Goal: Answer question/provide support: Share knowledge or assist other users

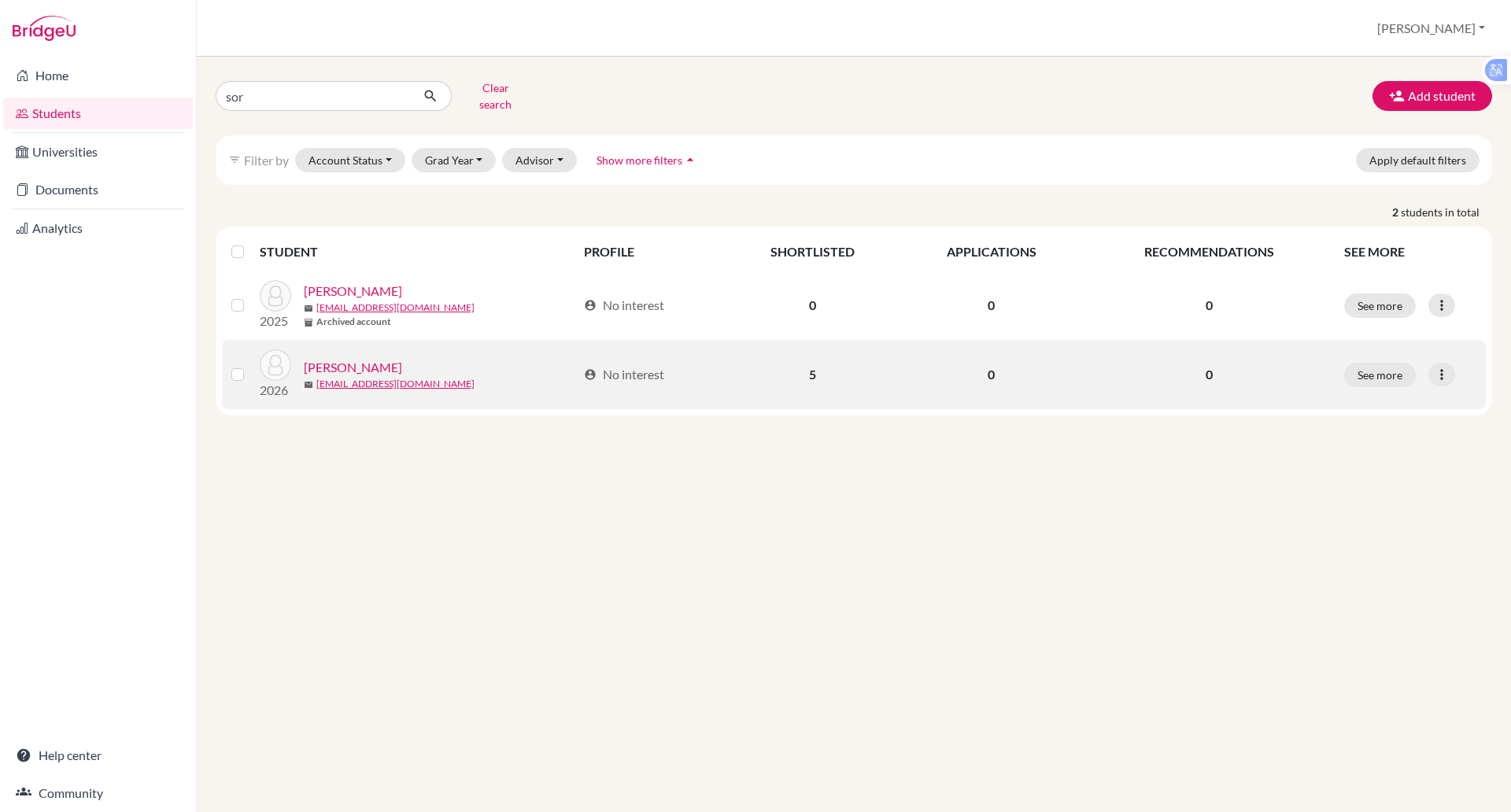
click at [325, 358] on link "[PERSON_NAME]" at bounding box center [353, 368] width 98 height 19
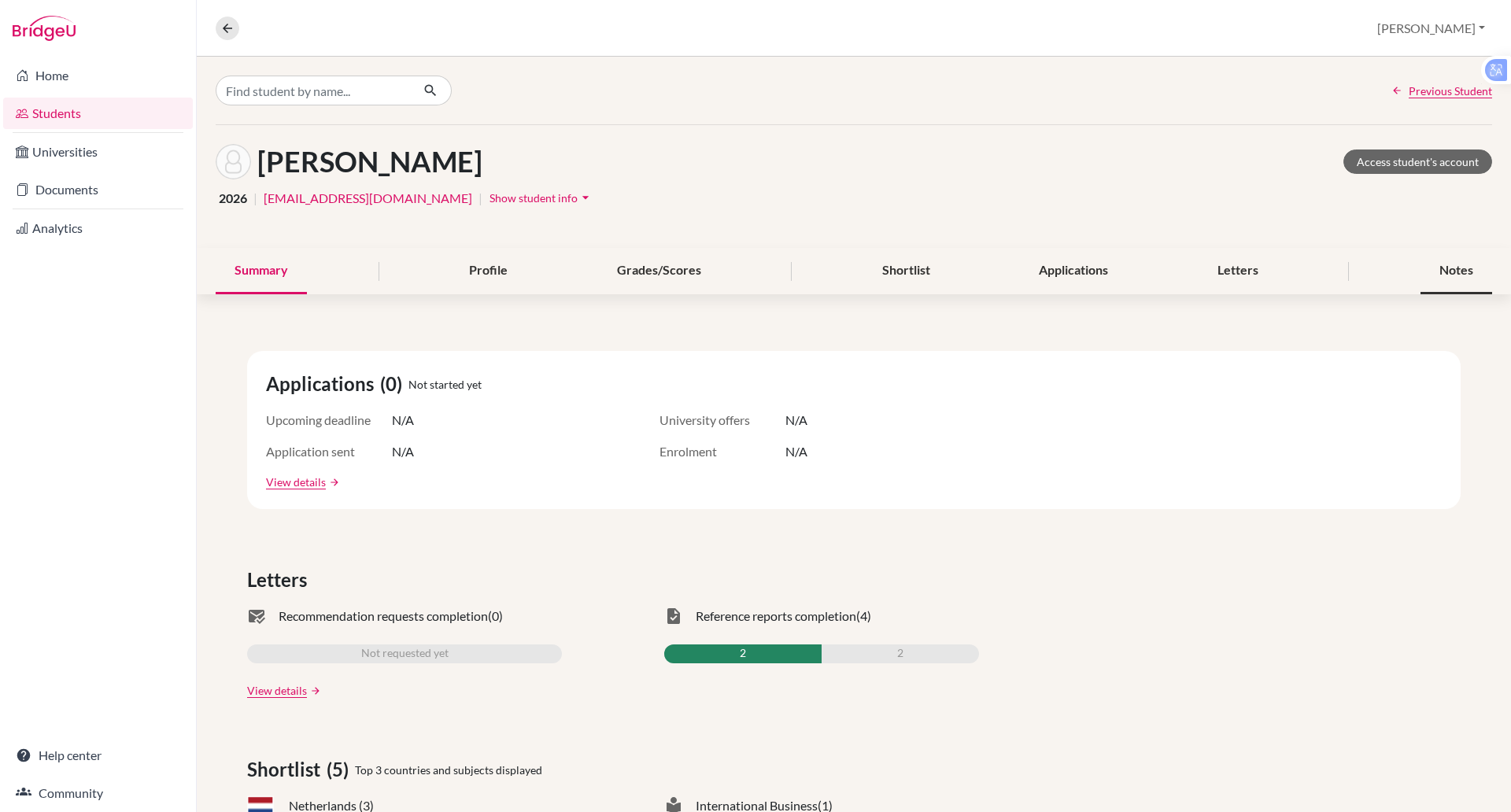
click at [1421, 270] on div "Notes" at bounding box center [1456, 270] width 72 height 47
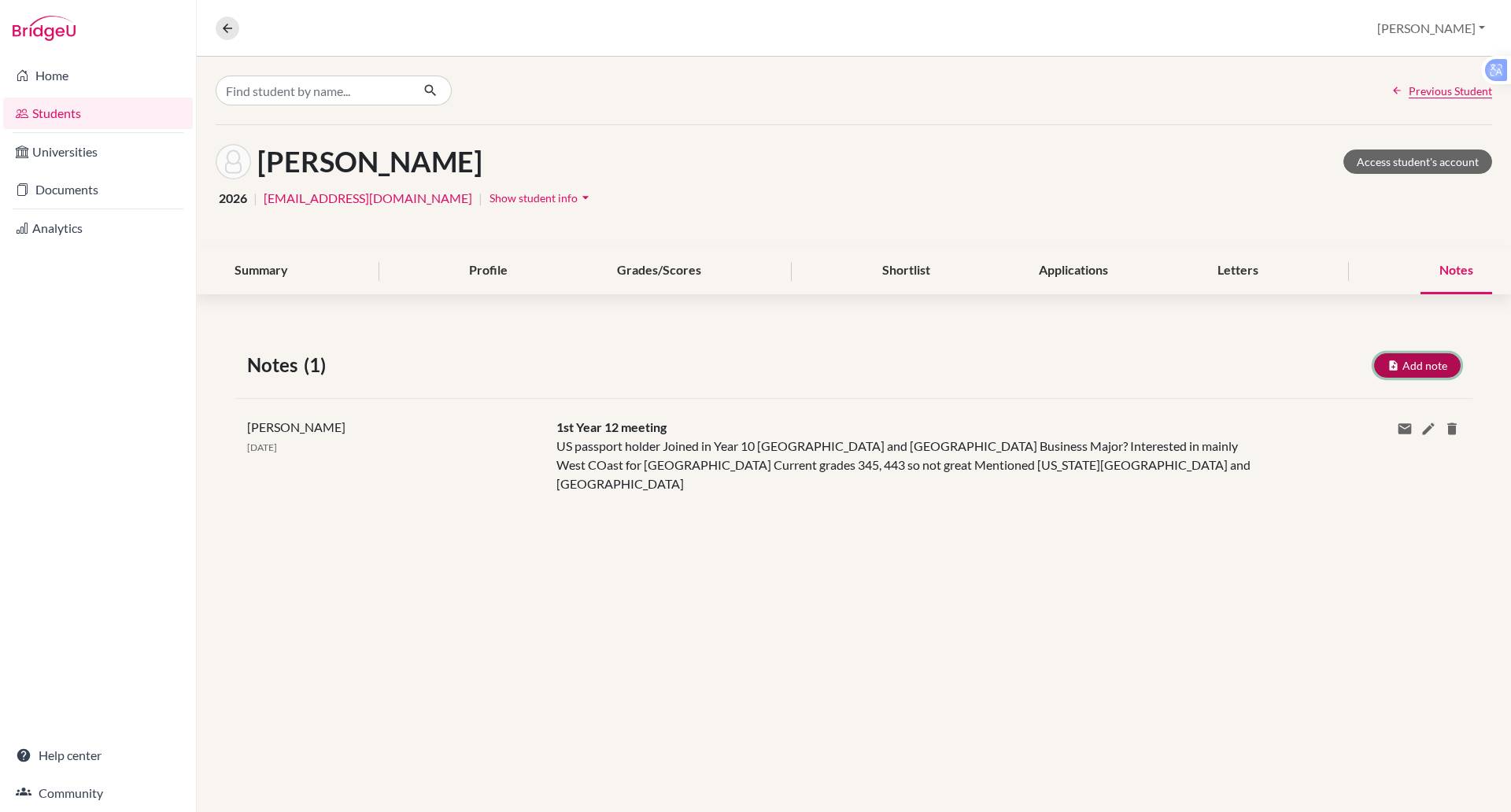
click at [1395, 365] on icon "button" at bounding box center [1393, 365] width 12 height 12
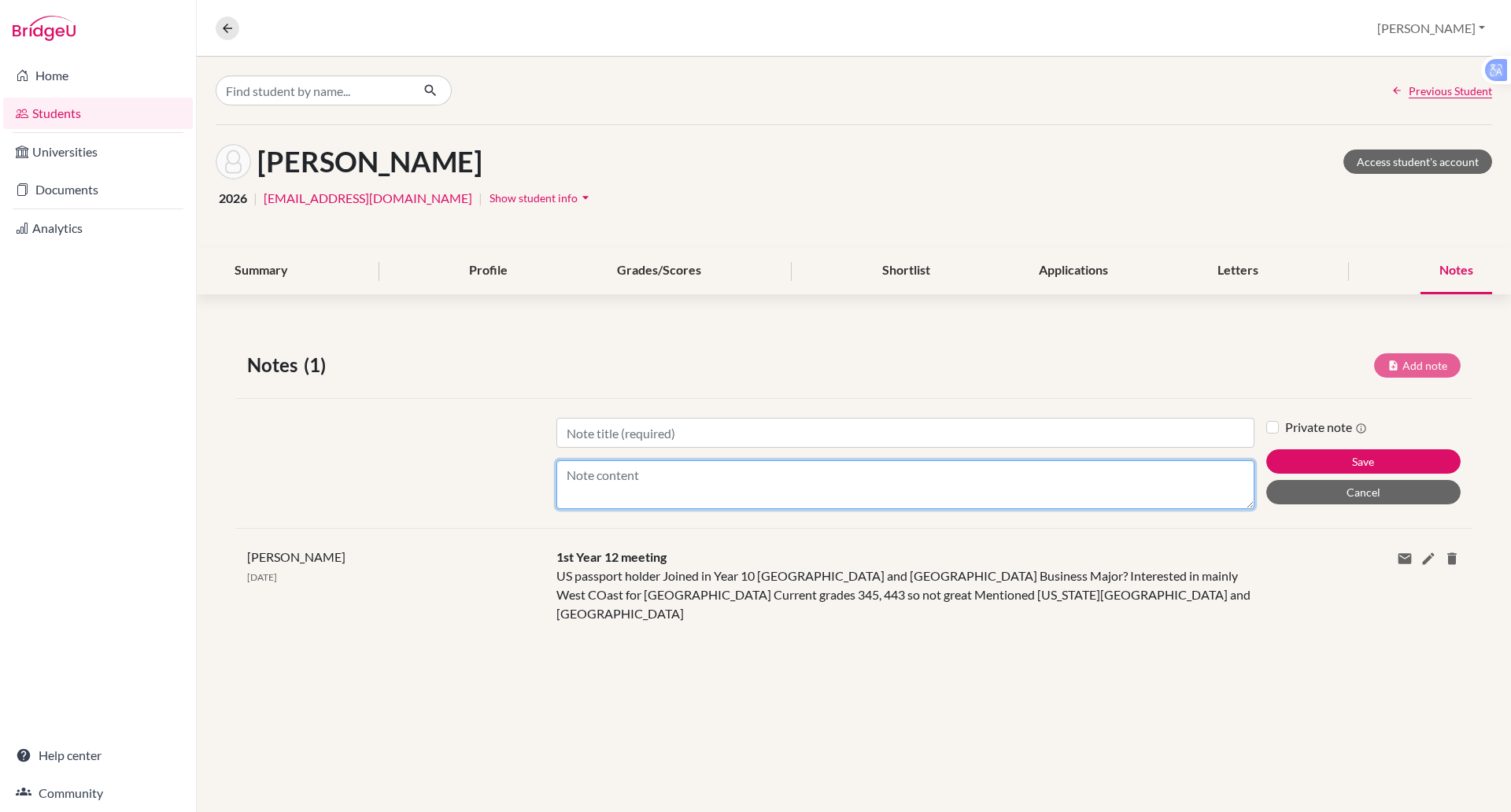
click at [695, 485] on textarea "Content" at bounding box center [905, 485] width 698 height 49
type textarea "W"
click at [671, 497] on textarea "Focussing on West Coast and Colorado Test optional (as no SAT). Oregan State Un…" at bounding box center [905, 485] width 698 height 49
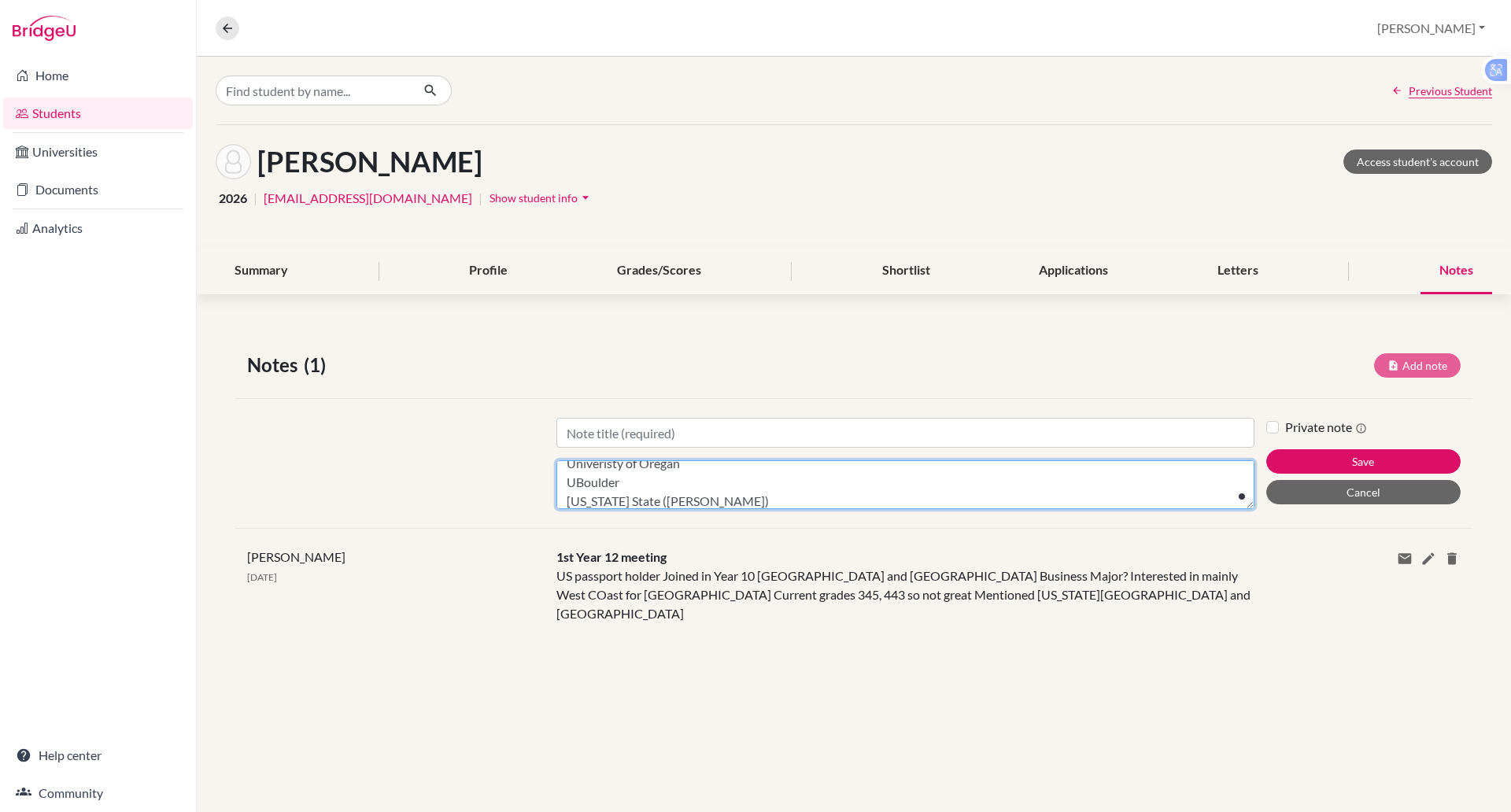
click at [673, 501] on textarea "Focussing on West Coast and Colorado Test optional (as no SAT). Oregan State Un…" at bounding box center [905, 485] width 698 height 49
type textarea "Focussing on West Coast and Colorado Test optional (as no SAT). Oregan State Un…"
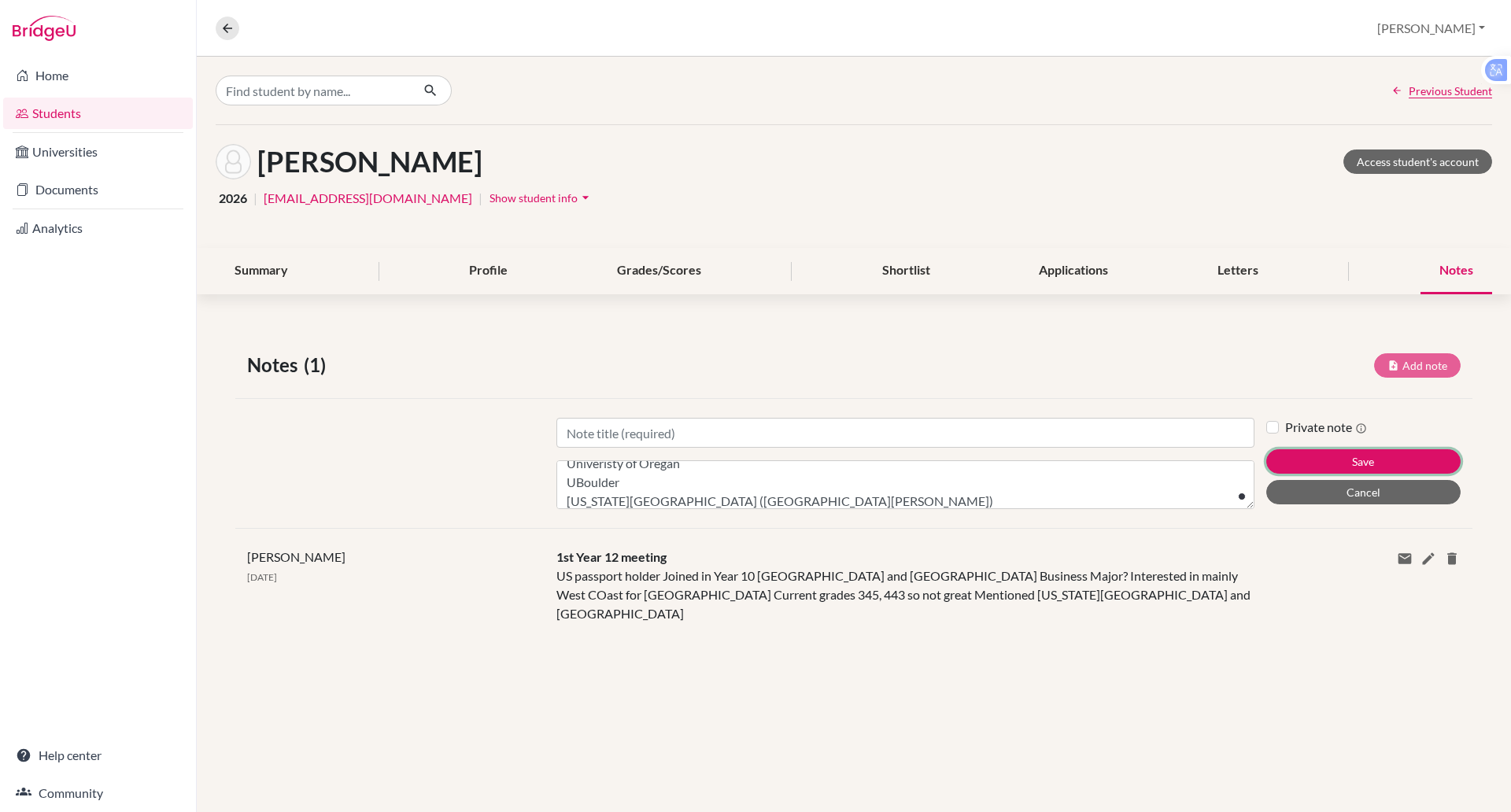
click at [1300, 448] on div "Private note Save Cancel" at bounding box center [1369, 463] width 206 height 91
click at [1334, 461] on button "Save" at bounding box center [1364, 461] width 195 height 25
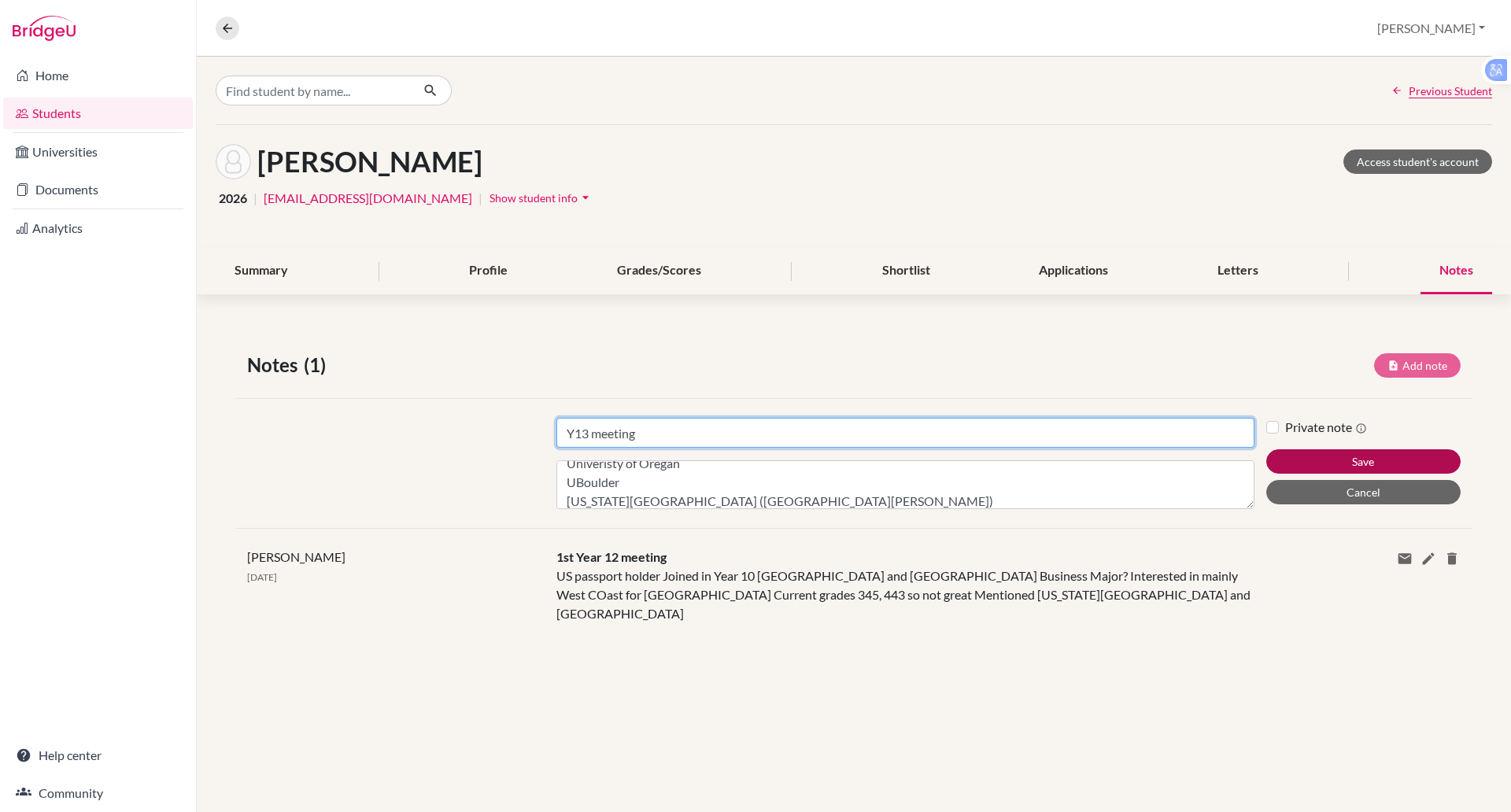
type input "Y13 meeting"
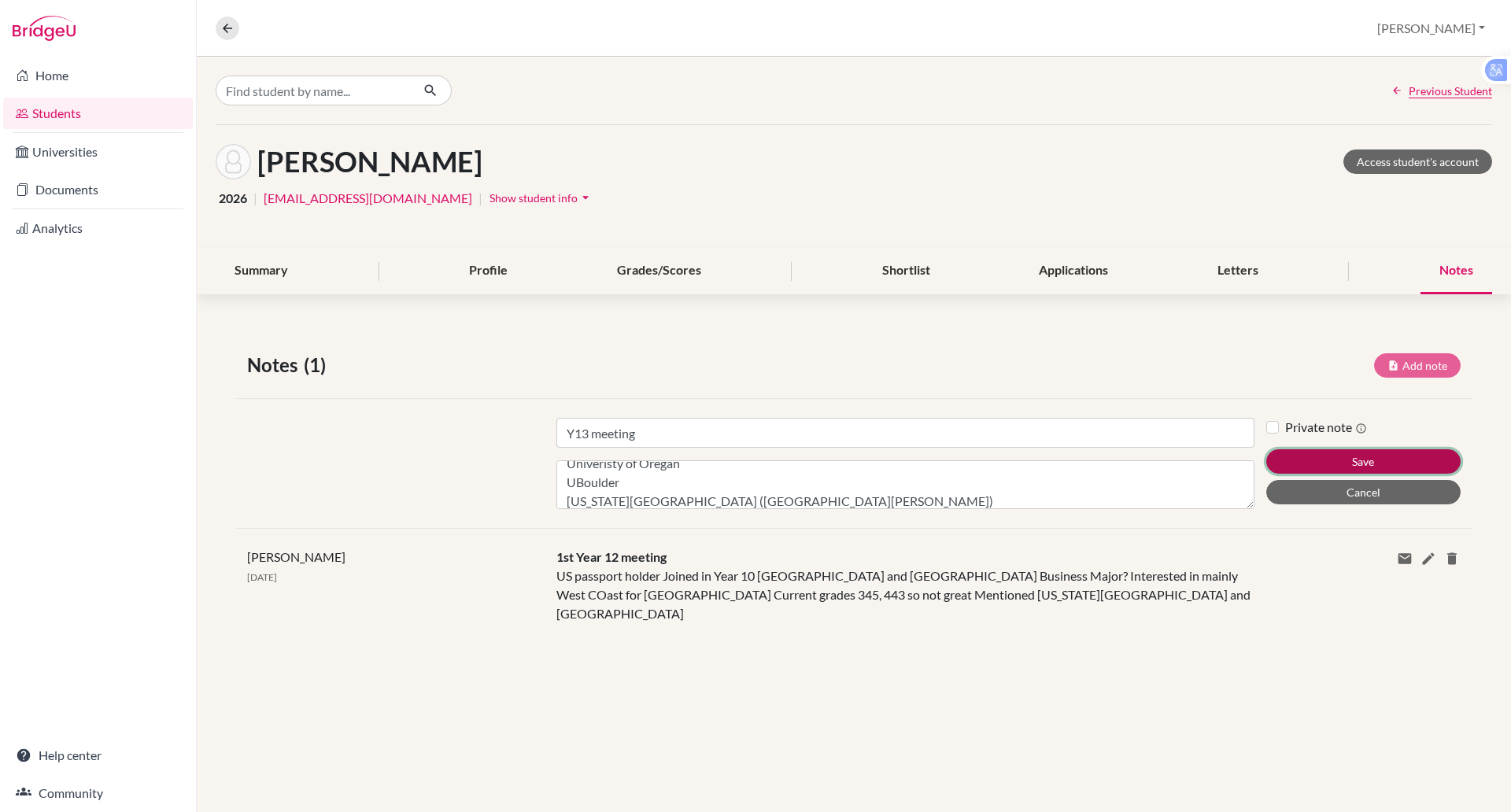
click at [1343, 458] on button "Save" at bounding box center [1364, 461] width 195 height 25
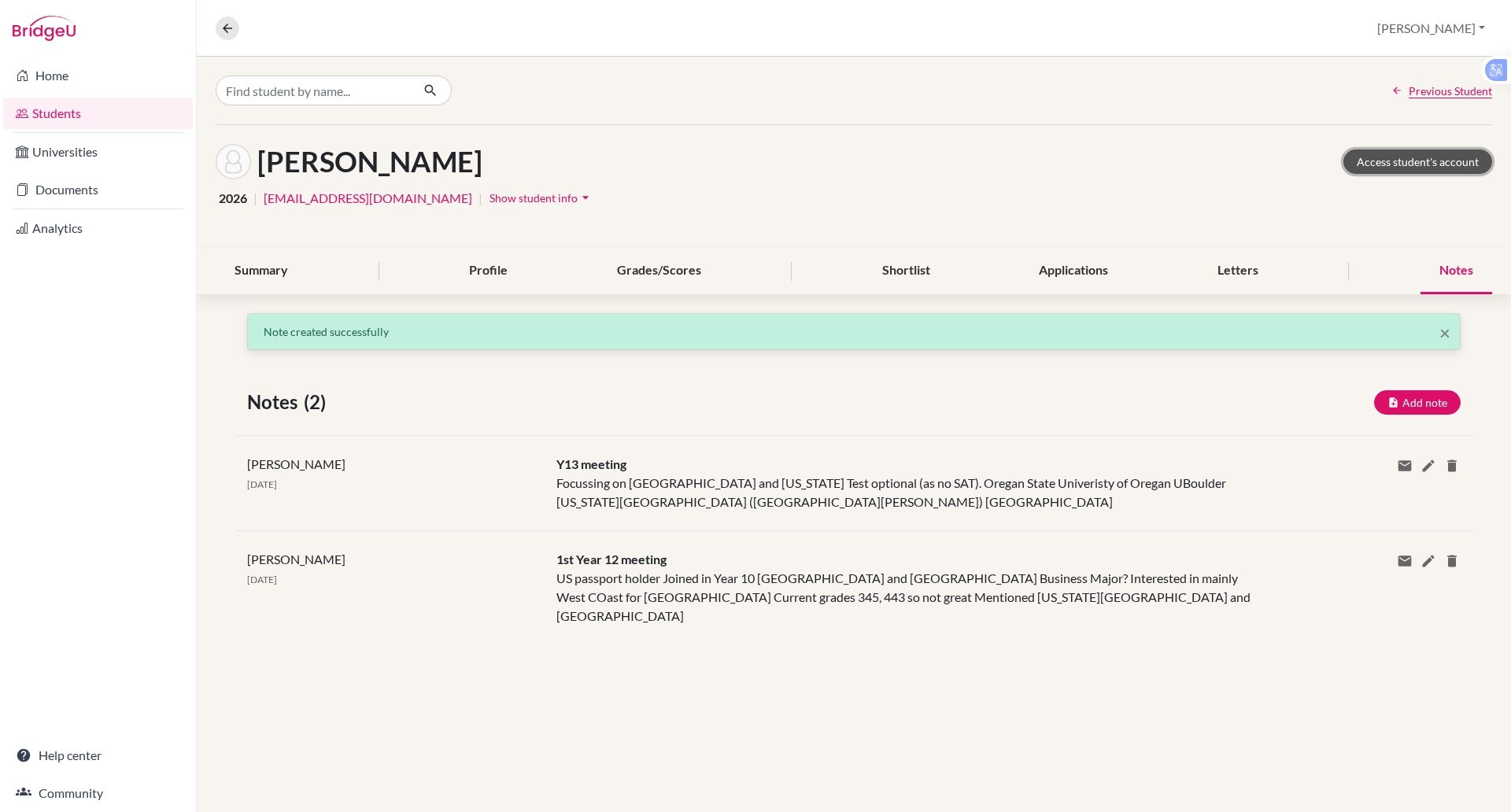
click at [1413, 153] on link "Access student's account" at bounding box center [1418, 161] width 149 height 25
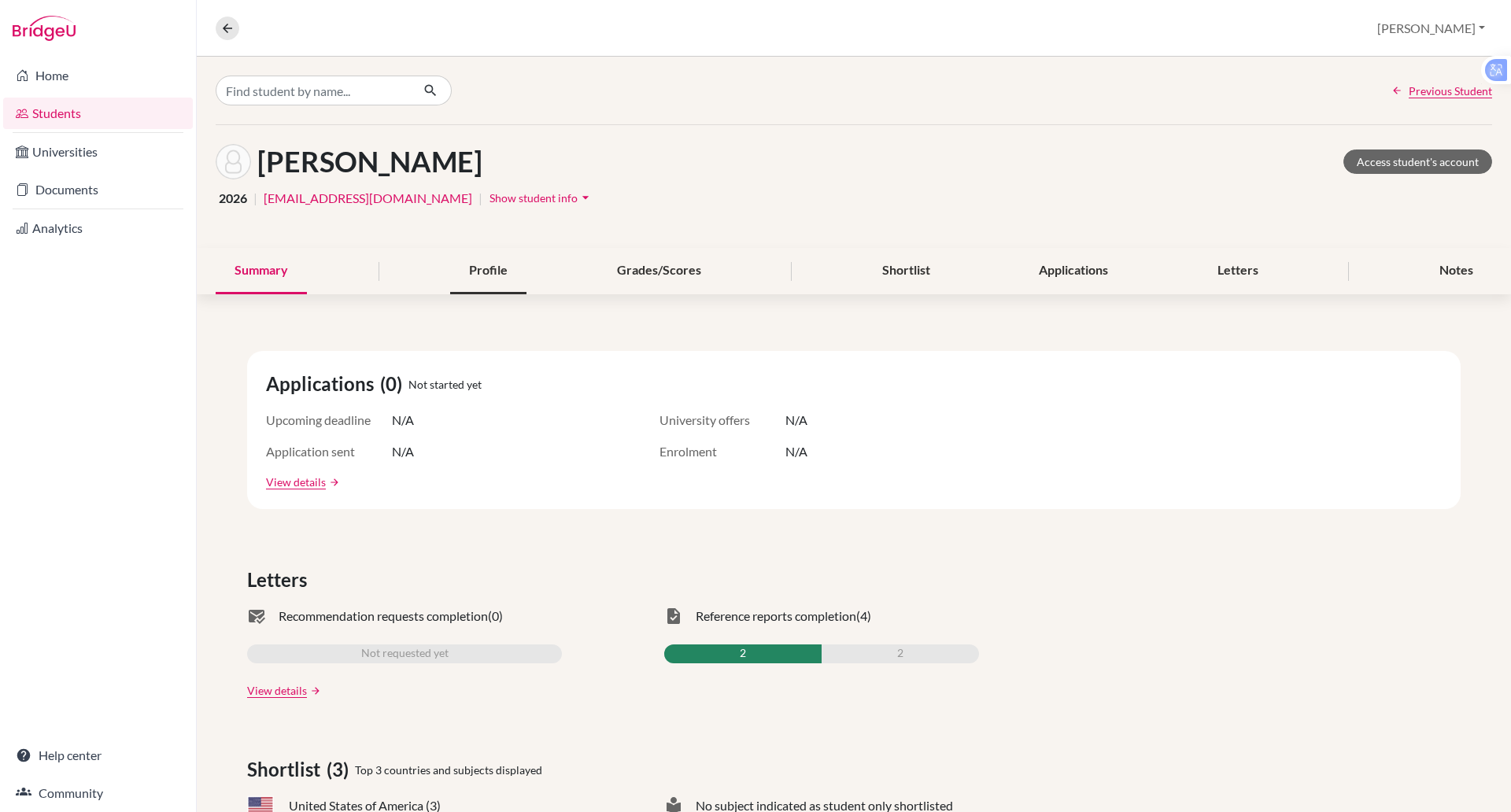
click at [496, 273] on div "Profile" at bounding box center [488, 270] width 76 height 47
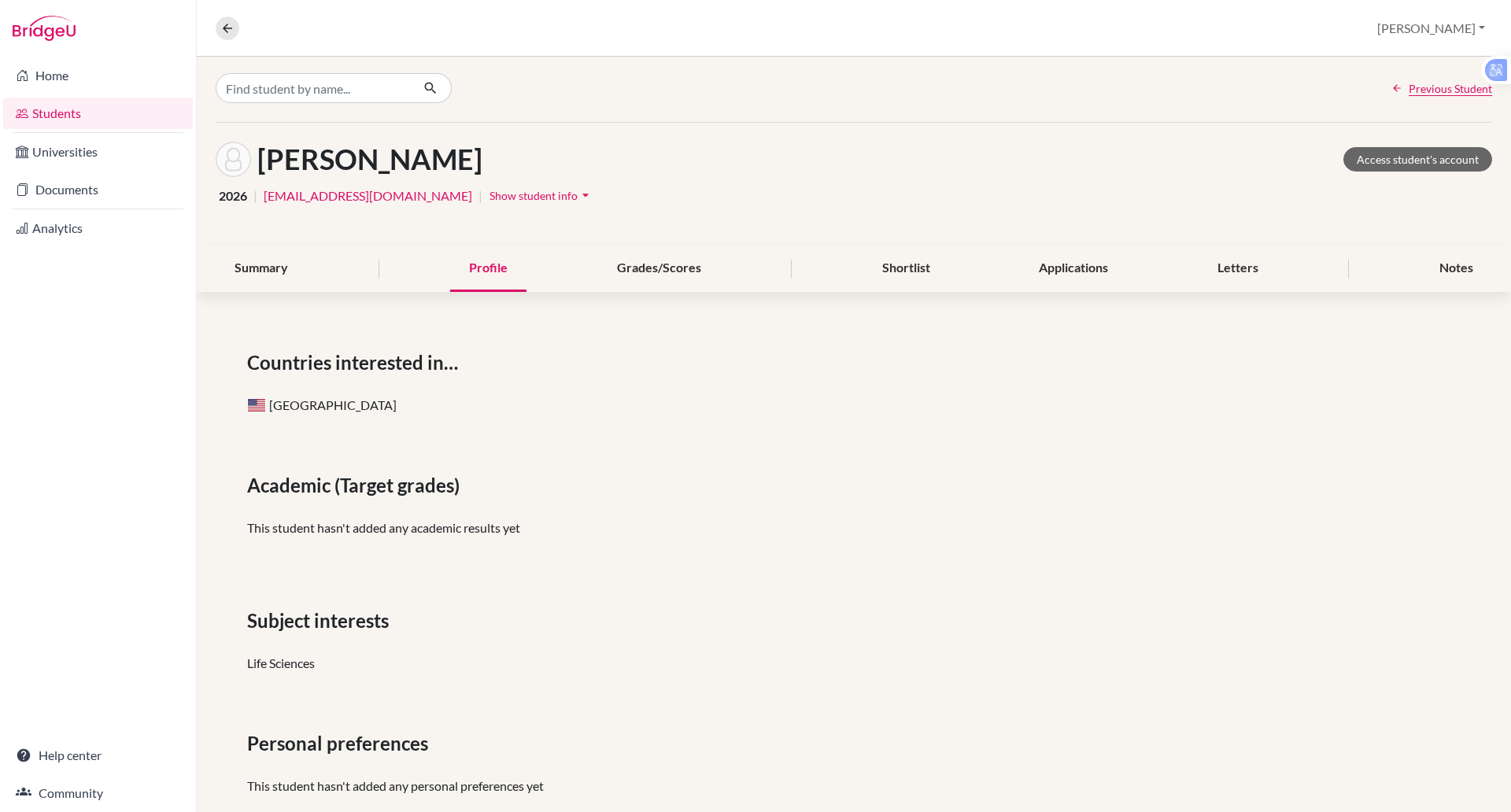
scroll to position [13, 0]
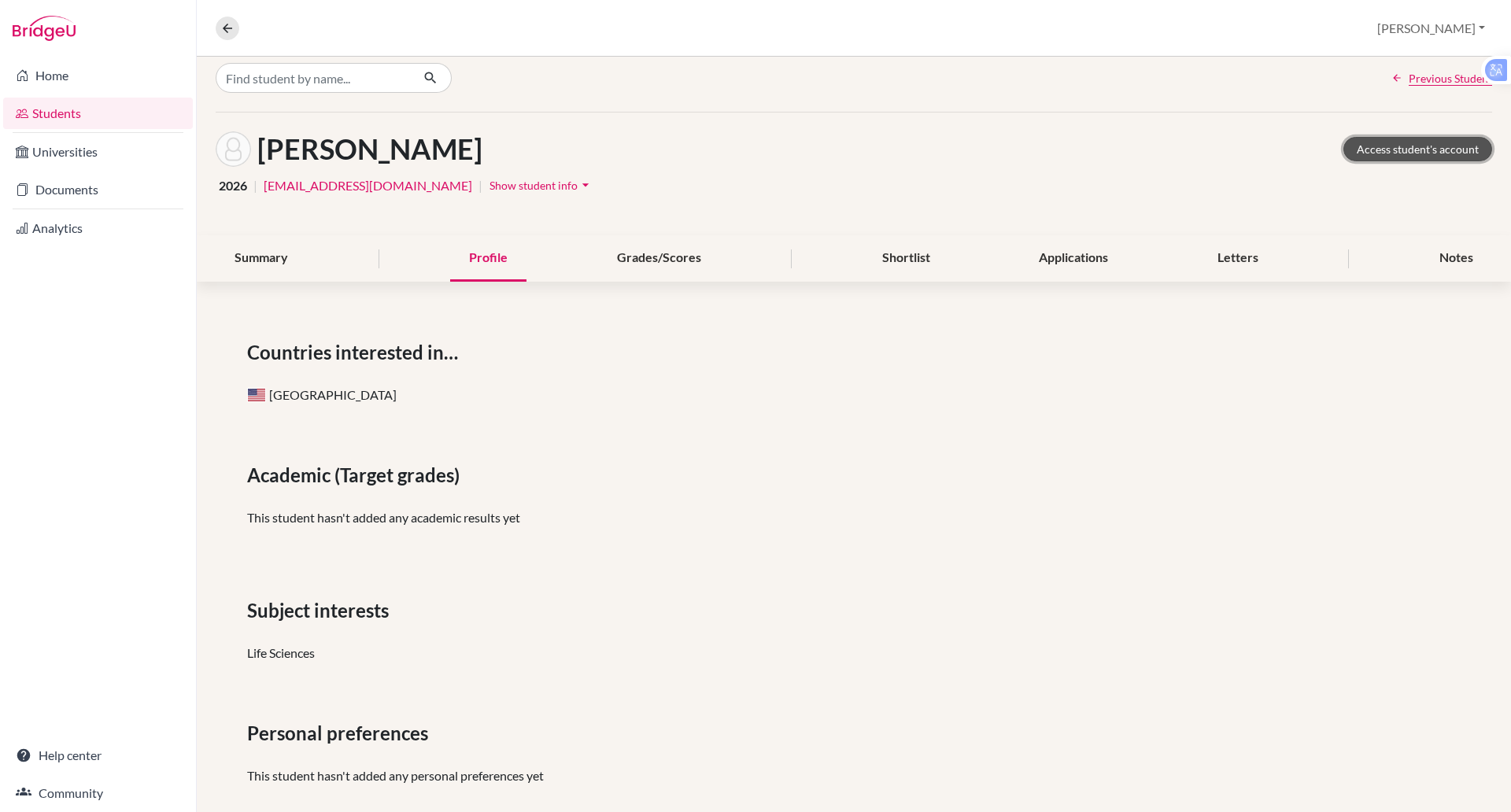
click at [1389, 147] on link "Access student's account" at bounding box center [1418, 149] width 149 height 25
